Goal: Task Accomplishment & Management: Manage account settings

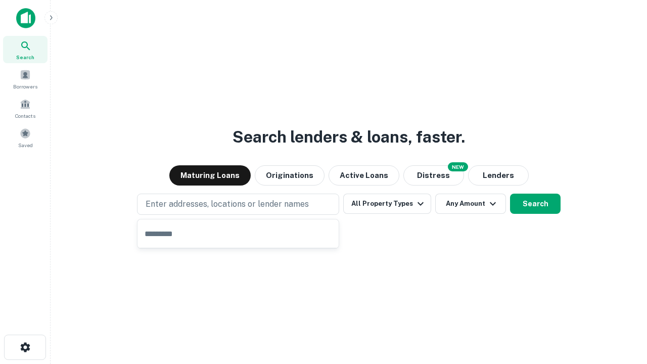
type input "**********"
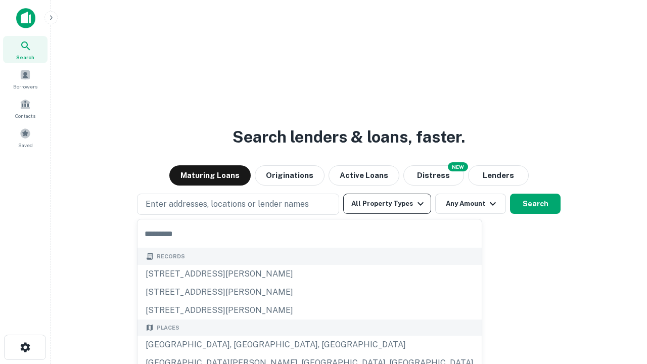
click at [387, 204] on button "All Property Types" at bounding box center [387, 204] width 88 height 20
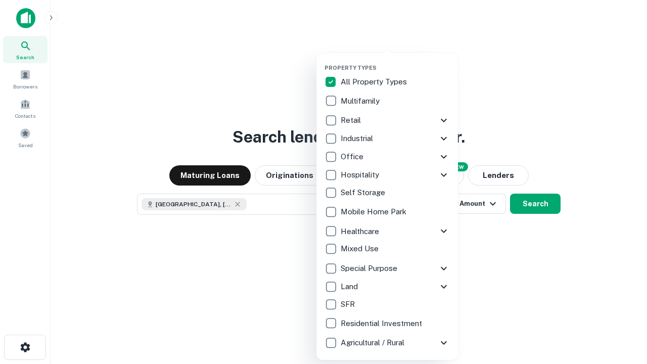
click at [395, 61] on button "button" at bounding box center [396, 61] width 142 height 1
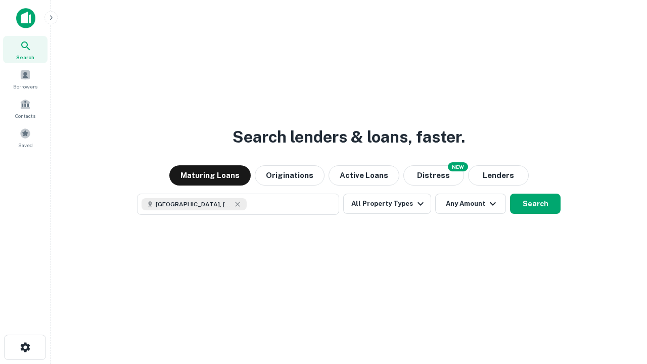
scroll to position [16, 0]
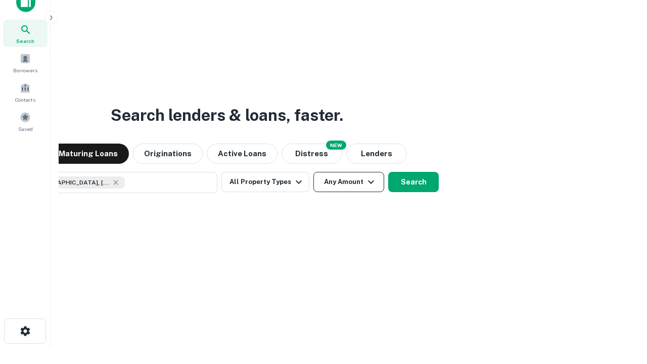
click at [314, 172] on button "Any Amount" at bounding box center [349, 182] width 71 height 20
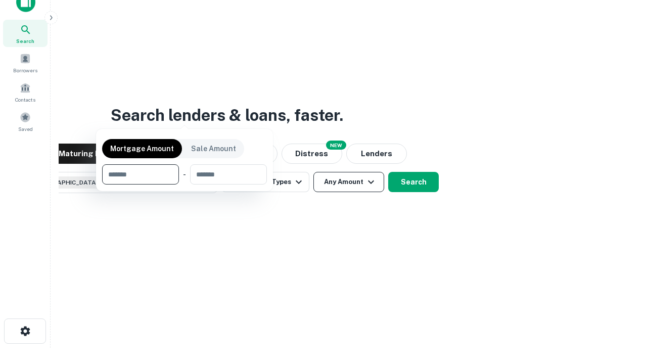
scroll to position [73, 286]
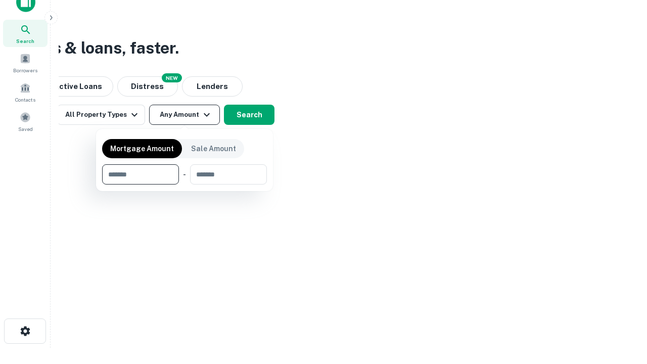
type input "*******"
click at [185, 185] on button "button" at bounding box center [184, 185] width 165 height 1
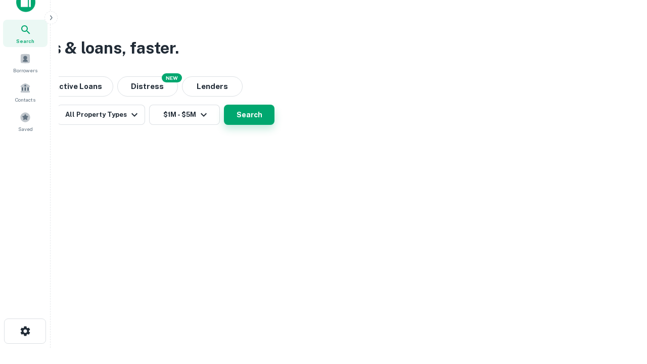
click at [275, 125] on button "Search" at bounding box center [249, 115] width 51 height 20
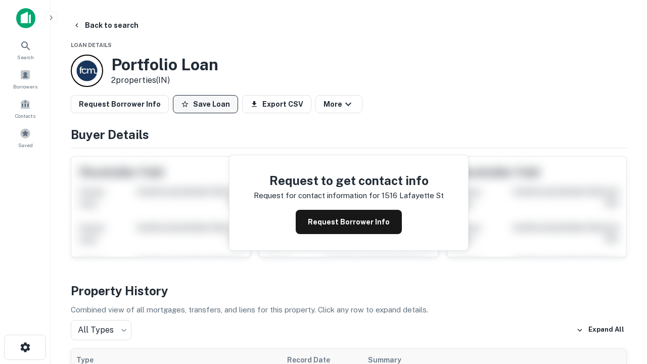
click at [205, 104] on button "Save Loan" at bounding box center [205, 104] width 65 height 18
click at [208, 104] on button "Loan Saved" at bounding box center [208, 104] width 70 height 18
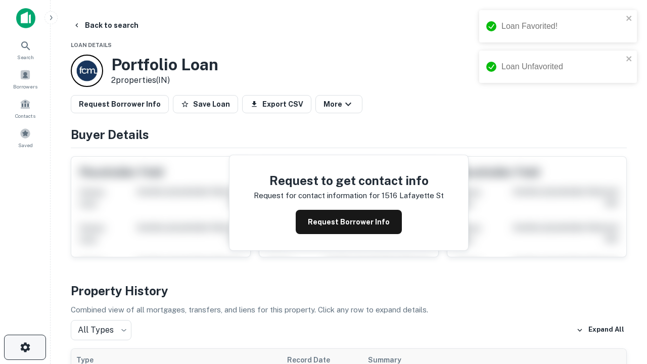
click at [25, 347] on icon "button" at bounding box center [25, 347] width 12 height 12
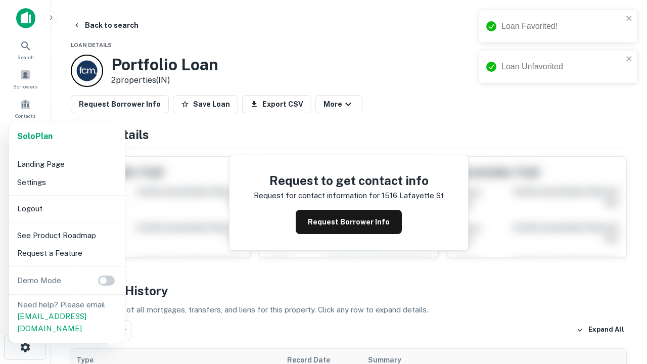
click at [67, 208] on li "Logout" at bounding box center [67, 209] width 108 height 18
